Goal: Task Accomplishment & Management: Use online tool/utility

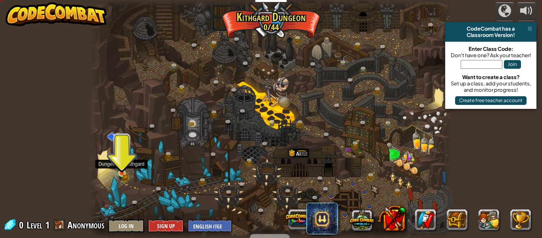
click at [120, 172] on img at bounding box center [122, 165] width 8 height 18
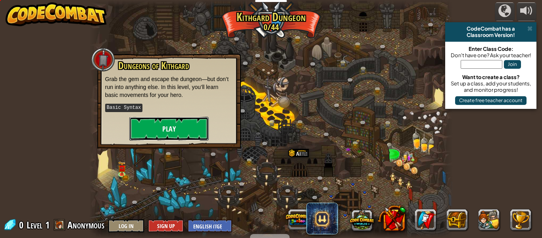
click at [160, 127] on button "Play" at bounding box center [168, 129] width 79 height 24
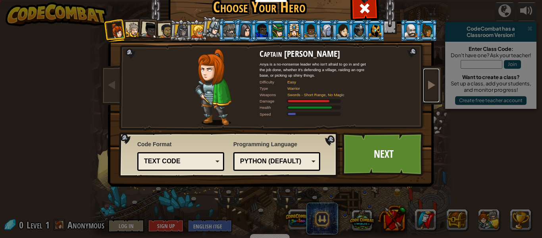
click at [436, 80] on span at bounding box center [432, 85] width 10 height 10
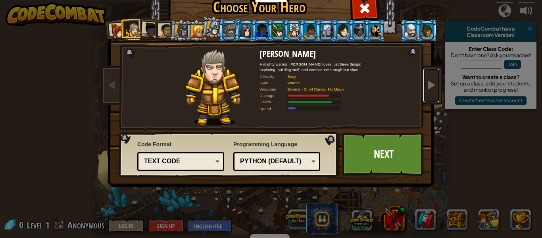
click at [436, 80] on span at bounding box center [432, 85] width 10 height 10
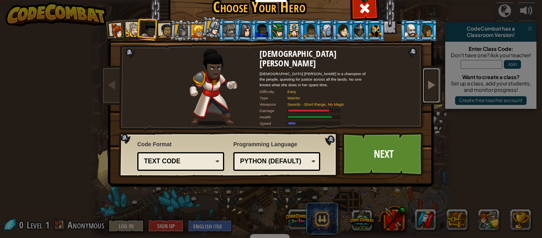
click at [436, 80] on span at bounding box center [432, 85] width 10 height 10
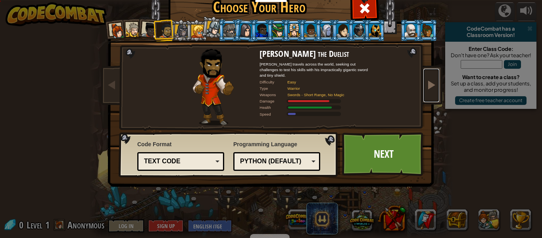
click at [436, 80] on span at bounding box center [432, 85] width 10 height 10
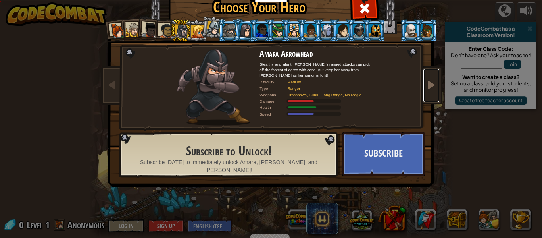
click at [436, 80] on span at bounding box center [432, 85] width 10 height 10
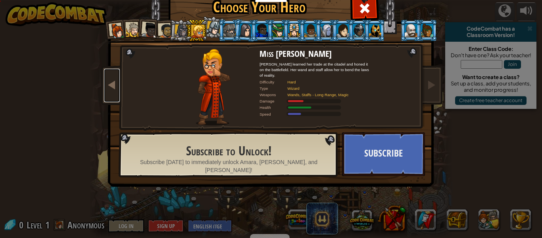
click at [108, 93] on link at bounding box center [112, 85] width 16 height 33
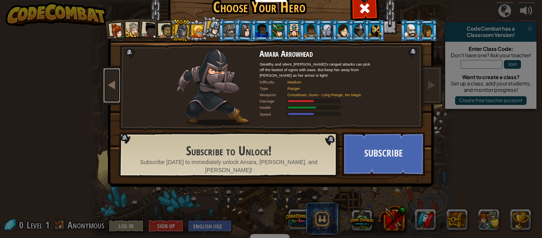
click at [108, 93] on link at bounding box center [112, 85] width 16 height 33
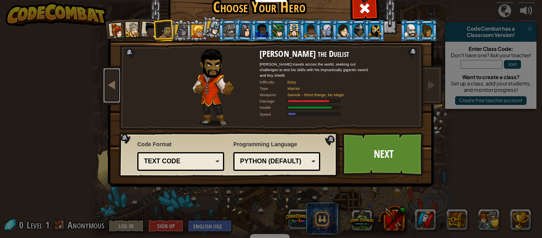
click at [108, 93] on link at bounding box center [112, 85] width 16 height 33
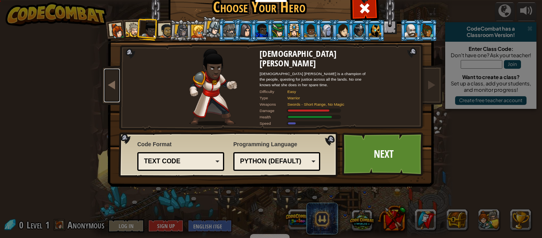
click at [108, 93] on link at bounding box center [112, 85] width 16 height 33
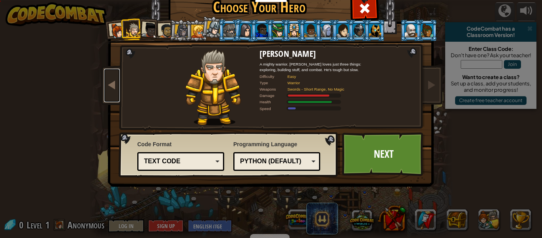
click at [108, 93] on link at bounding box center [112, 85] width 16 height 33
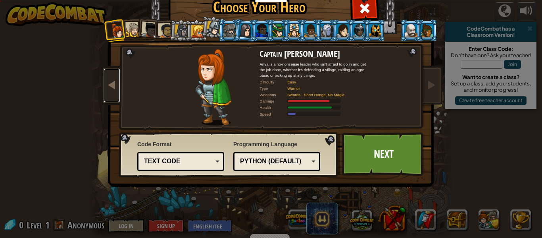
click at [108, 93] on link at bounding box center [112, 85] width 16 height 33
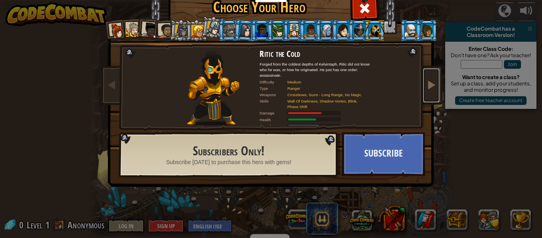
click at [434, 82] on span at bounding box center [432, 85] width 10 height 10
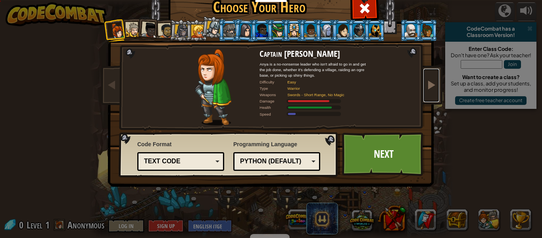
click at [434, 82] on span at bounding box center [432, 85] width 10 height 10
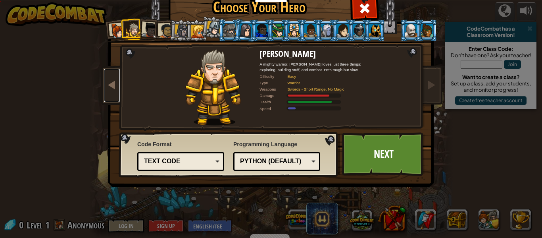
click at [110, 93] on link at bounding box center [112, 85] width 16 height 33
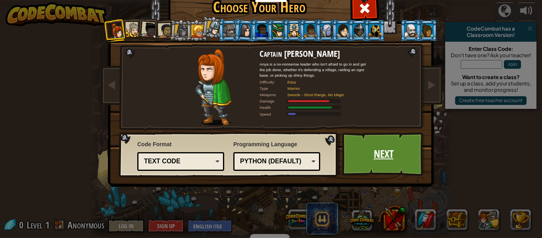
click at [381, 160] on link "Next" at bounding box center [383, 154] width 83 height 44
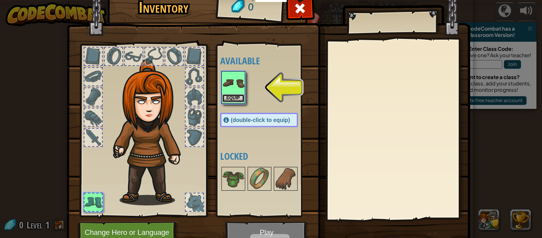
click at [229, 101] on button "Equip" at bounding box center [233, 98] width 22 height 8
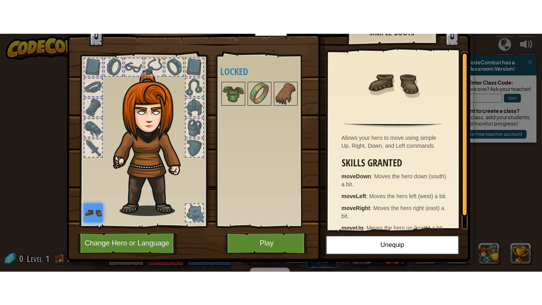
scroll to position [22, 0]
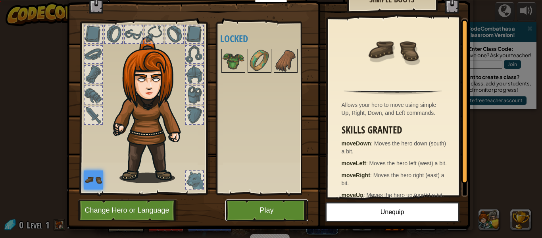
click at [271, 216] on button "Play" at bounding box center [267, 210] width 83 height 22
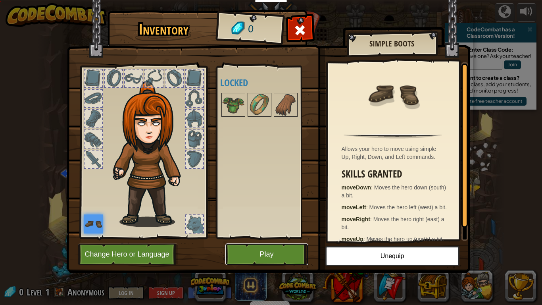
scroll to position [0, 0]
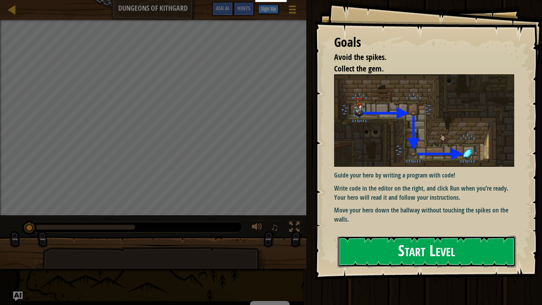
click at [351, 237] on button "Start Level" at bounding box center [427, 251] width 178 height 31
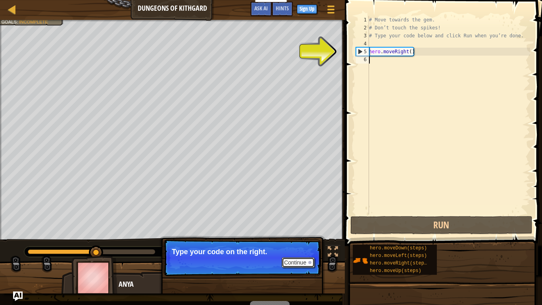
click at [303, 237] on button "Continue" at bounding box center [298, 262] width 33 height 10
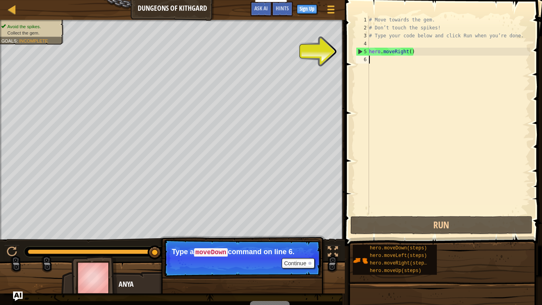
scroll to position [4, 0]
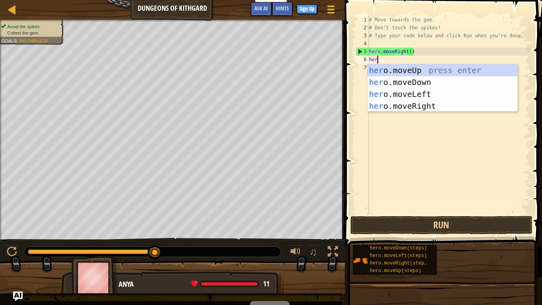
type textarea "hero"
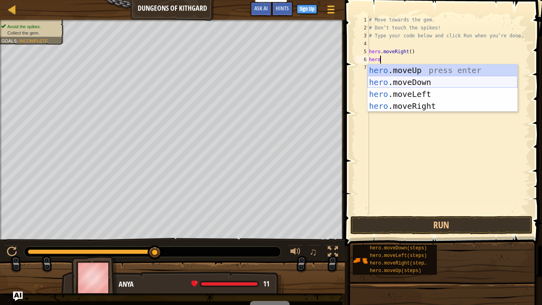
click at [399, 79] on div "hero .moveUp press enter hero .moveDown press enter hero .moveLeft press enter …" at bounding box center [443, 99] width 150 height 71
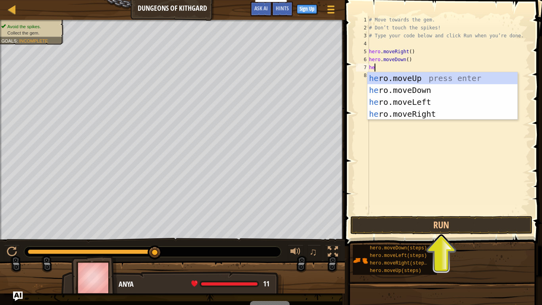
scroll to position [4, 0]
type textarea "h"
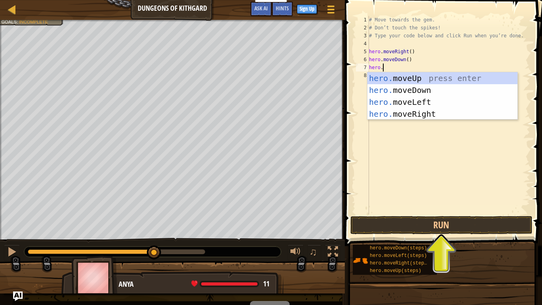
scroll to position [4, 2]
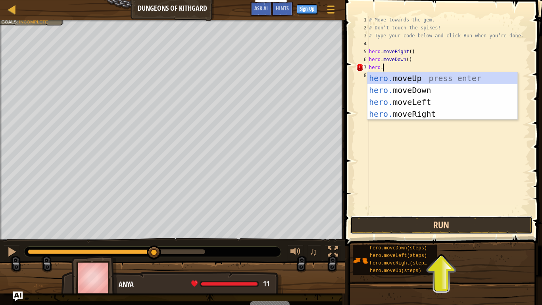
click at [378, 228] on button "Run" at bounding box center [442, 225] width 182 height 18
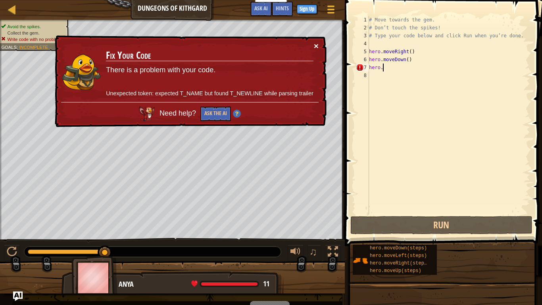
click at [318, 46] on button "×" at bounding box center [316, 46] width 5 height 8
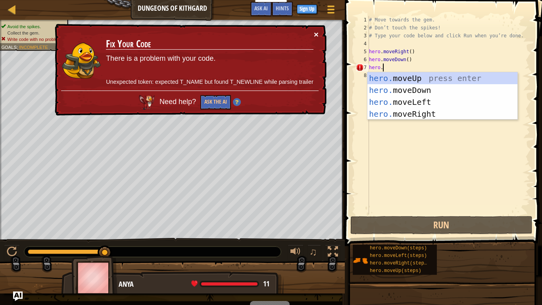
click at [317, 37] on button "×" at bounding box center [316, 34] width 5 height 8
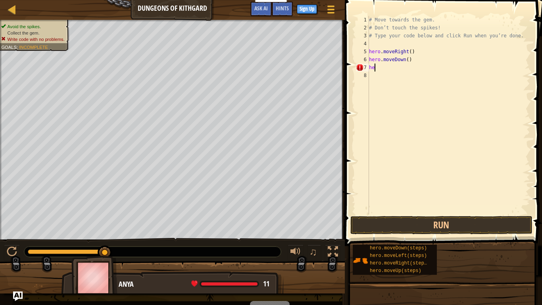
scroll to position [4, 0]
type textarea "h"
click at [398, 224] on button "Run" at bounding box center [442, 225] width 182 height 18
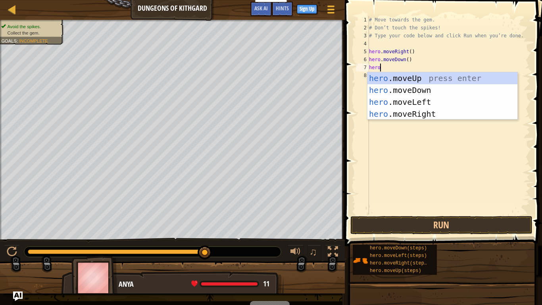
type textarea "hero."
click at [428, 99] on div "hero. moveUp press enter hero. moveDown press enter hero. moveLeft press enter …" at bounding box center [443, 107] width 150 height 71
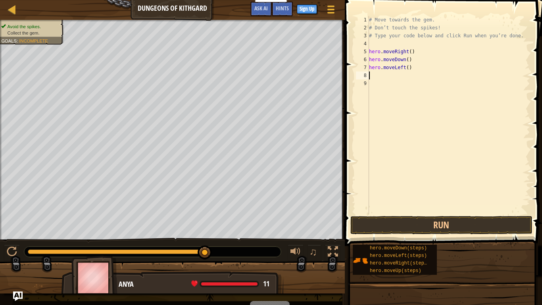
scroll to position [4, 0]
click at [399, 221] on button "Run" at bounding box center [442, 225] width 182 height 18
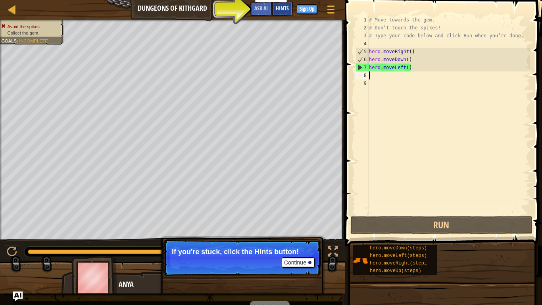
click at [281, 7] on span "Hints" at bounding box center [282, 8] width 13 height 8
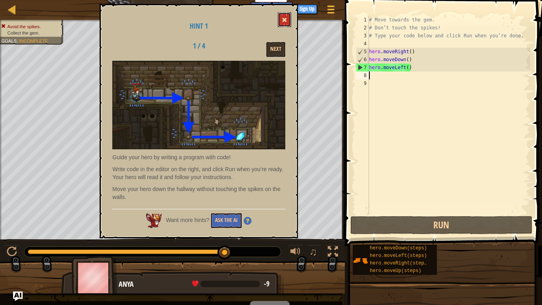
click at [284, 19] on span at bounding box center [285, 20] width 6 height 6
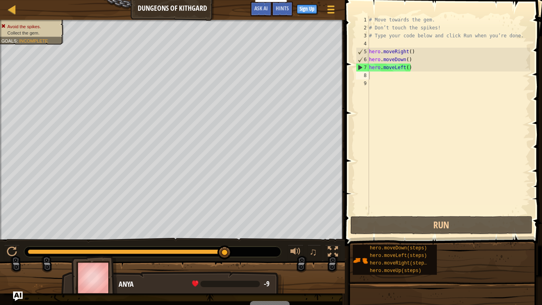
click at [416, 71] on div "# Move towards the gem. # Don’t touch the spikes! # Type your code below and cl…" at bounding box center [449, 123] width 163 height 214
click at [416, 67] on div "# Move towards the gem. # Don’t touch the spikes! # Type your code below and cl…" at bounding box center [449, 123] width 163 height 214
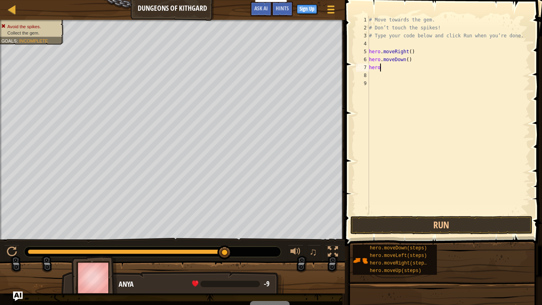
type textarea "hero."
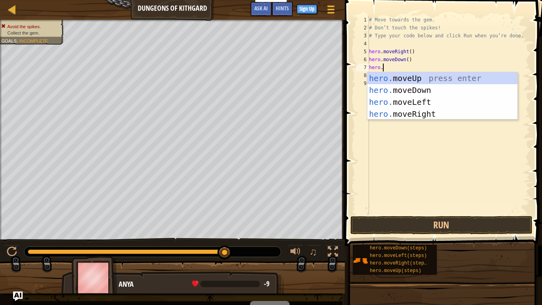
scroll to position [4, 2]
click at [435, 77] on div "hero. moveUp press enter hero. moveDown press enter hero. moveLeft press enter …" at bounding box center [443, 107] width 150 height 71
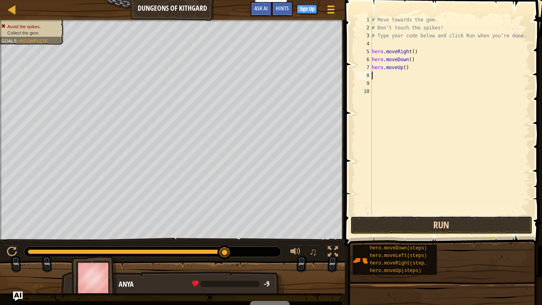
click at [389, 224] on button "Run" at bounding box center [442, 225] width 182 height 18
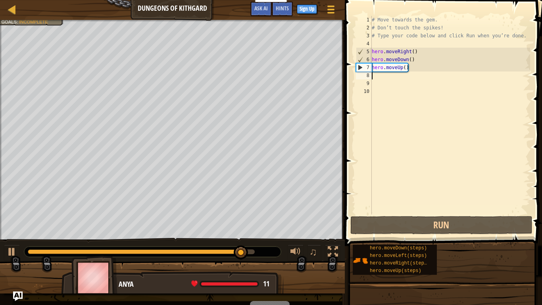
click at [417, 68] on div "# Move towards the gem. # Don’t touch the spikes! # Type your code below and cl…" at bounding box center [450, 123] width 160 height 214
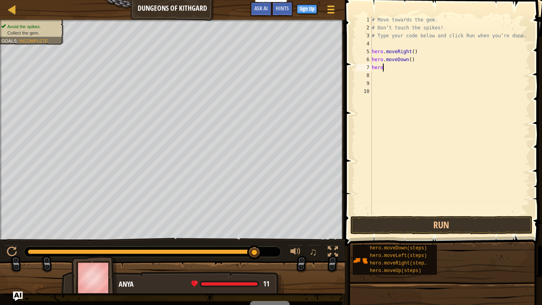
type textarea "hero."
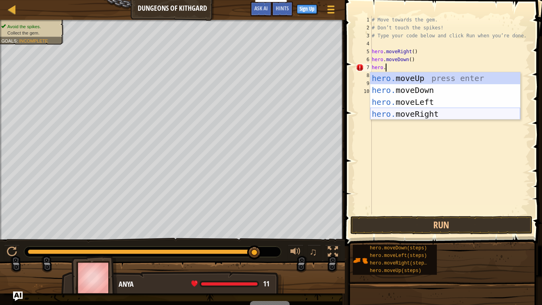
click at [433, 118] on div "hero. moveUp press enter hero. moveDown press enter hero. moveLeft press enter …" at bounding box center [445, 107] width 150 height 71
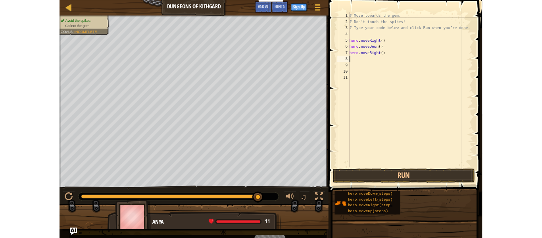
scroll to position [4, 0]
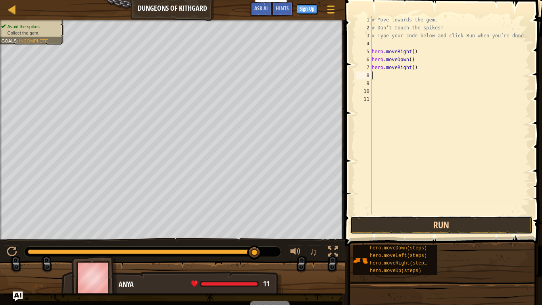
click at [412, 224] on button "Run" at bounding box center [442, 225] width 182 height 18
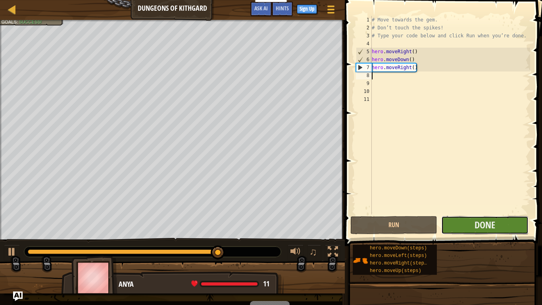
click at [465, 226] on button "Done" at bounding box center [485, 225] width 87 height 18
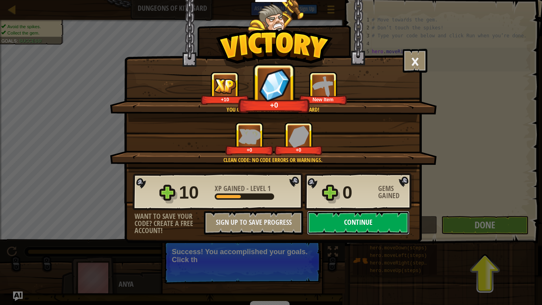
click at [346, 219] on button "Continue" at bounding box center [358, 223] width 102 height 24
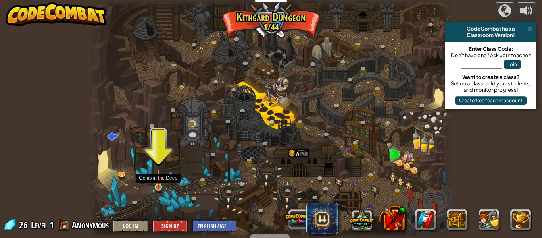
click at [158, 184] on img at bounding box center [158, 178] width 8 height 19
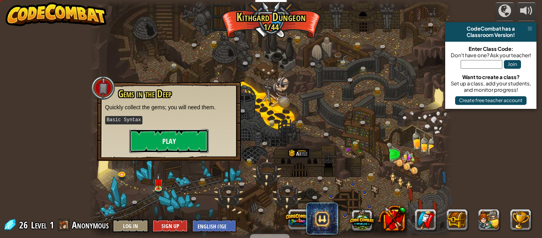
click at [169, 145] on button "Play" at bounding box center [168, 141] width 79 height 24
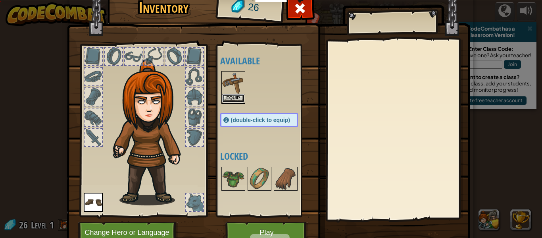
click at [226, 95] on button "Equip" at bounding box center [233, 98] width 22 height 8
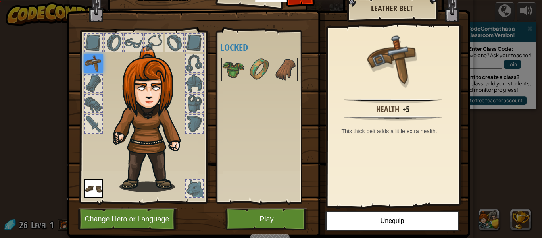
scroll to position [14, 0]
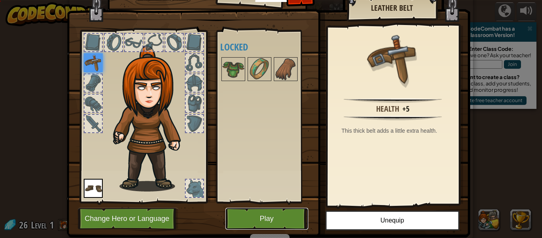
click at [267, 214] on button "Play" at bounding box center [267, 219] width 83 height 22
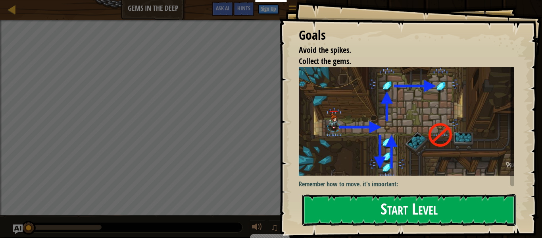
click at [320, 206] on button "Start Level" at bounding box center [410, 209] width 214 height 31
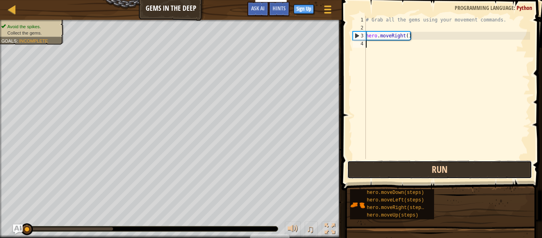
click at [371, 172] on button "Run" at bounding box center [439, 169] width 185 height 18
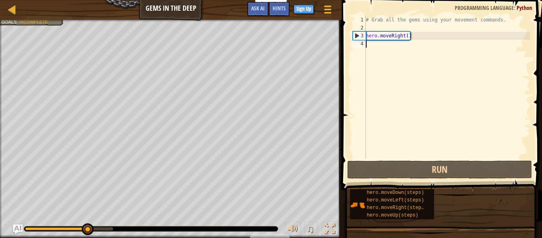
scroll to position [4, 0]
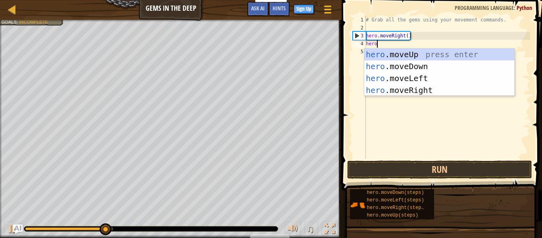
type textarea "hero."
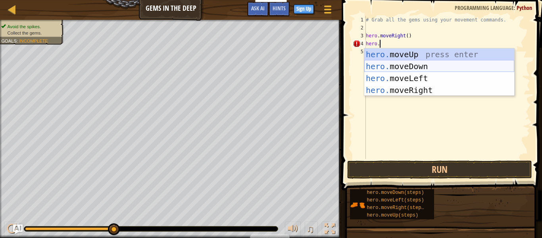
click at [418, 71] on div "hero. moveUp press enter hero. moveDown press enter hero. moveLeft press enter …" at bounding box center [439, 83] width 150 height 71
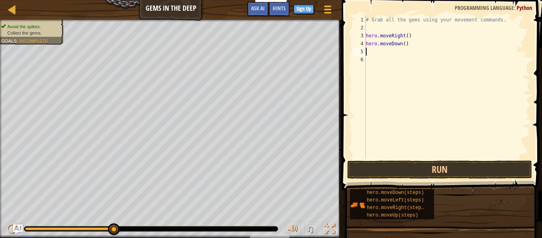
scroll to position [4, 0]
click at [392, 170] on button "Run" at bounding box center [439, 169] width 185 height 18
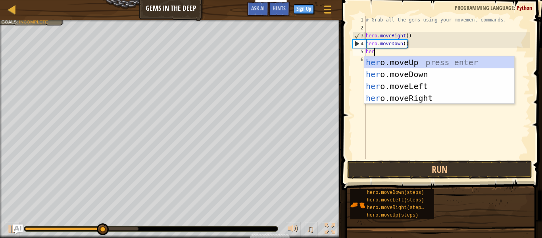
type textarea "hero"
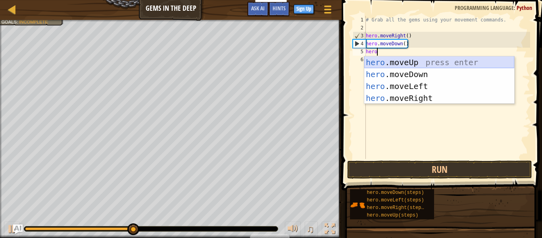
click at [420, 63] on div "hero .moveUp press enter hero .moveDown press enter hero .moveLeft press enter …" at bounding box center [439, 91] width 150 height 71
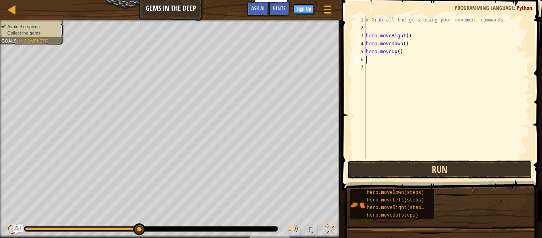
click at [390, 171] on button "Run" at bounding box center [439, 169] width 185 height 18
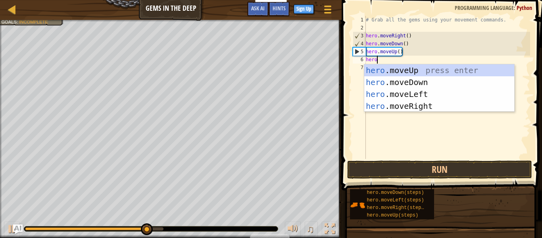
type textarea "hero."
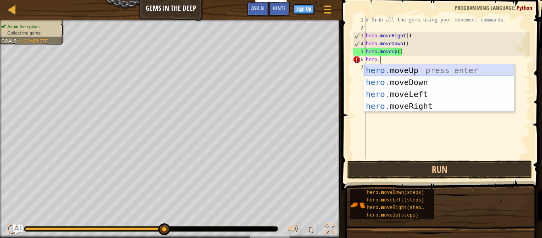
click at [422, 71] on div "hero. moveUp press enter hero. moveDown press enter hero. moveLeft press enter …" at bounding box center [439, 99] width 150 height 71
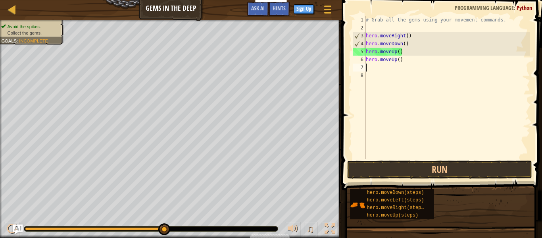
scroll to position [4, 0]
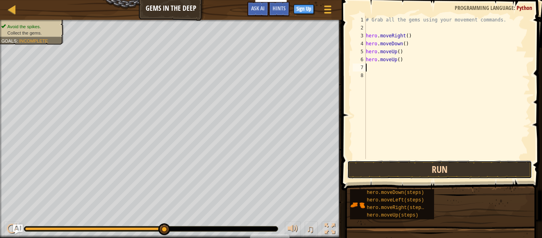
click at [382, 167] on button "Run" at bounding box center [439, 169] width 185 height 18
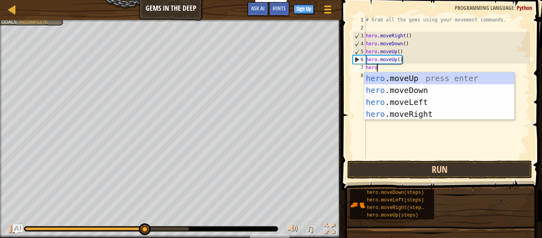
type textarea "hero."
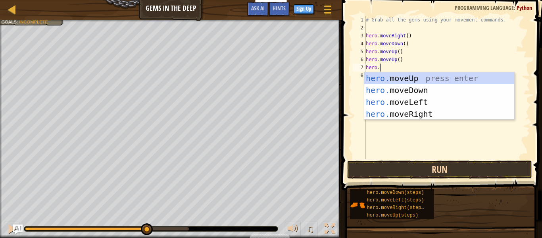
scroll to position [4, 2]
click at [404, 116] on div "hero. moveUp press enter hero. moveDown press enter hero. moveLeft press enter …" at bounding box center [439, 107] width 150 height 71
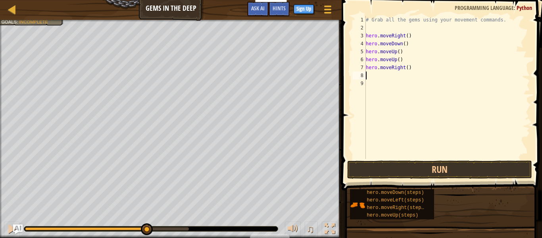
scroll to position [4, 0]
click at [396, 167] on button "Run" at bounding box center [439, 169] width 185 height 18
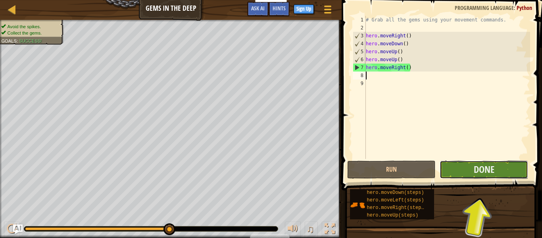
click at [461, 172] on button "Done" at bounding box center [484, 169] width 89 height 18
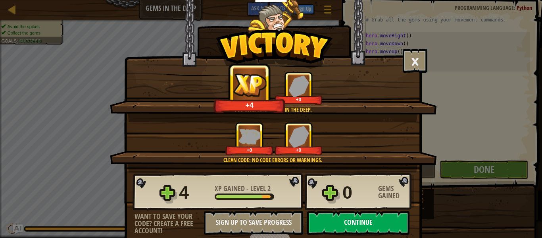
click at [380, 224] on button "Continue" at bounding box center [358, 223] width 102 height 24
